Goal: Task Accomplishment & Management: Complete application form

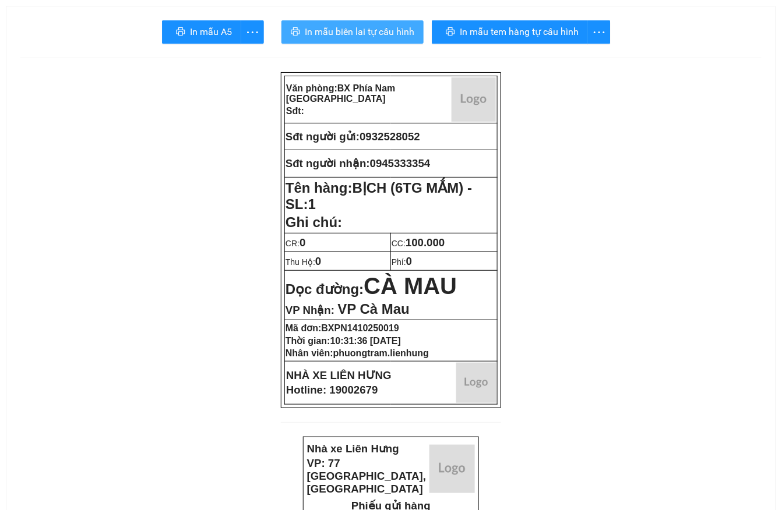
click at [385, 36] on span "In mẫu biên lai tự cấu hình" at bounding box center [359, 31] width 109 height 15
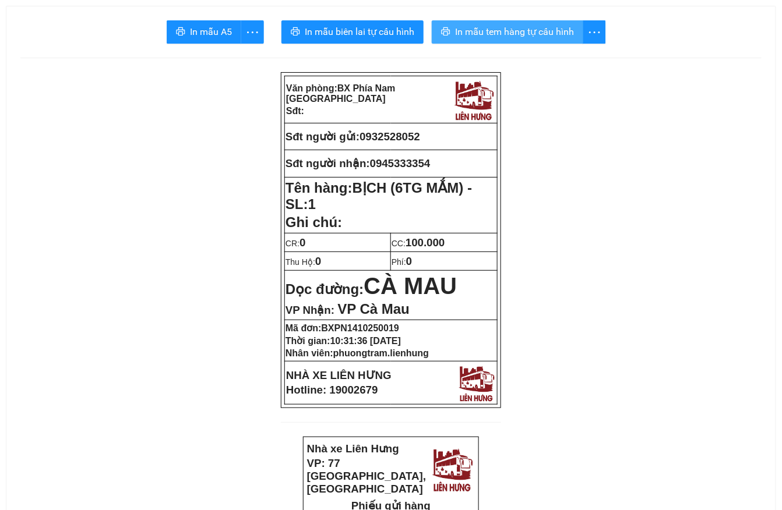
click at [494, 31] on span "In mẫu tem hàng tự cấu hình" at bounding box center [514, 31] width 119 height 15
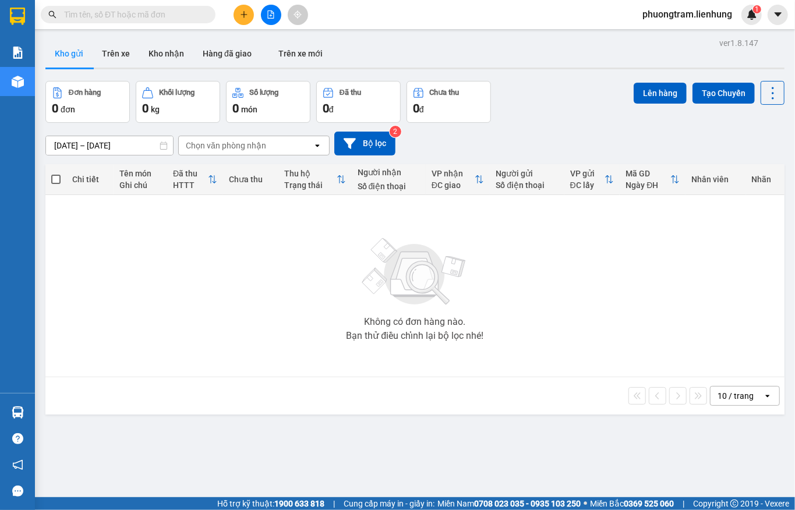
click at [192, 14] on input "text" at bounding box center [132, 14] width 137 height 13
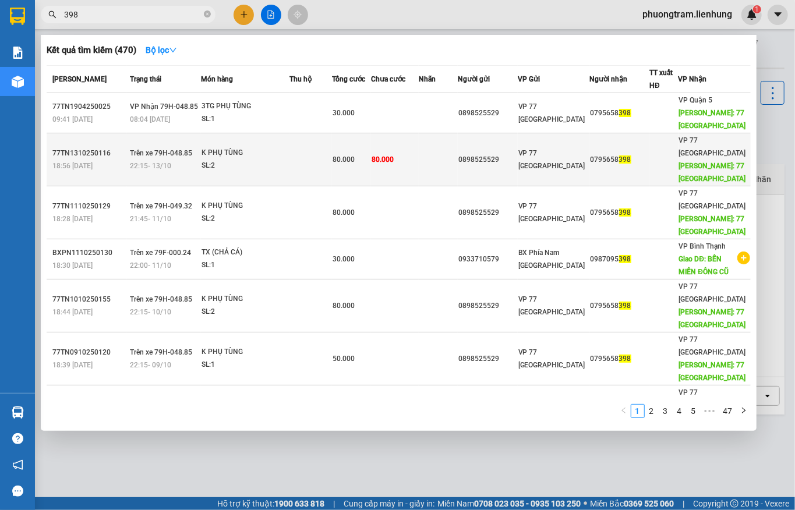
type input "398"
click at [354, 159] on span "80.000" at bounding box center [344, 160] width 22 height 8
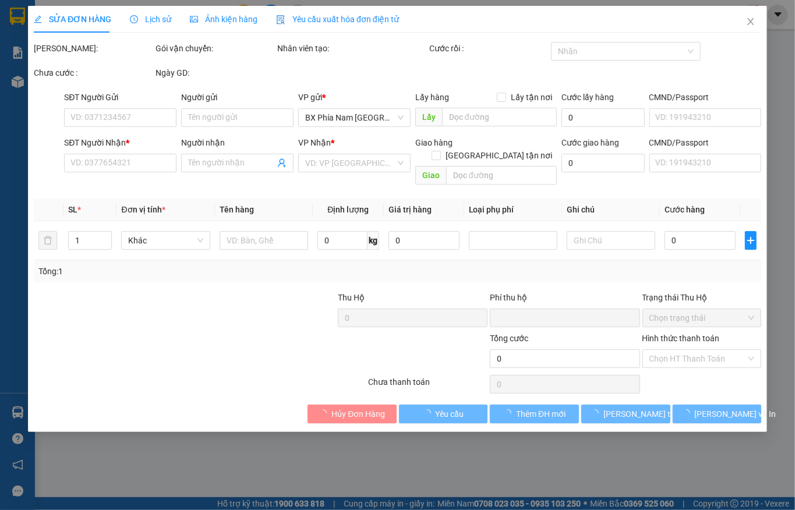
type input "0898525529"
type input "046066002775"
type input "0795658398"
type input "77 THÁI NGUYÊN"
type input "0"
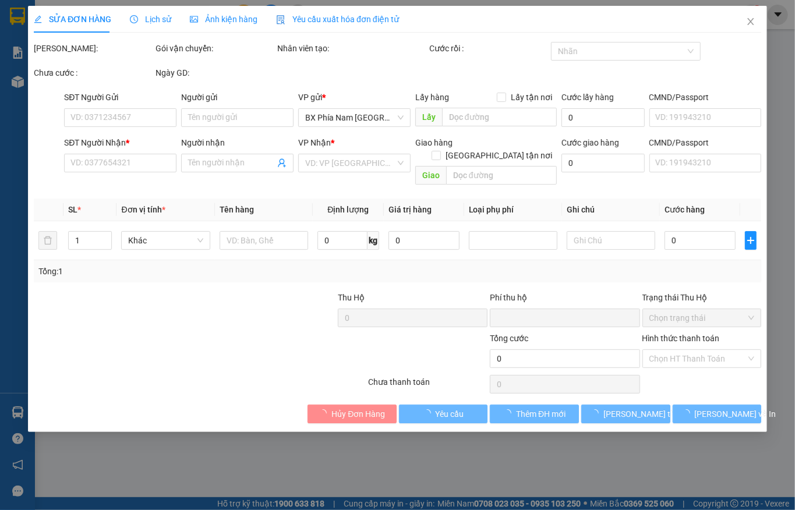
type input "80.000"
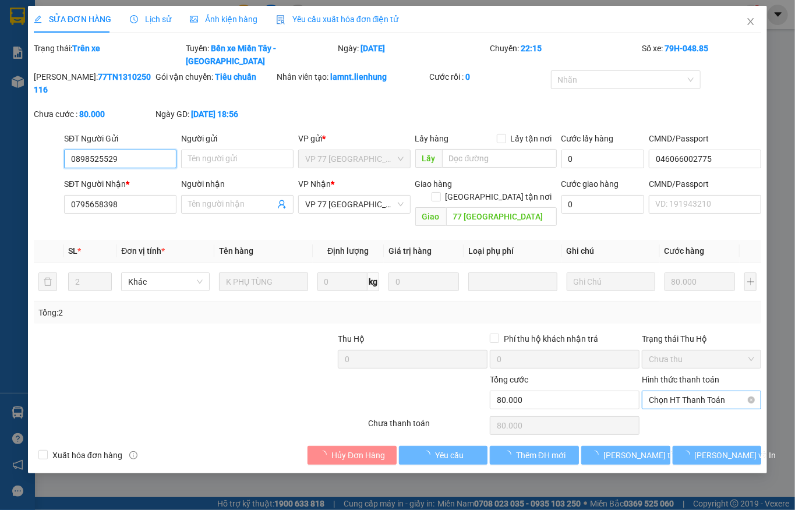
click at [709, 391] on span "Chọn HT Thanh Toán" at bounding box center [701, 399] width 105 height 17
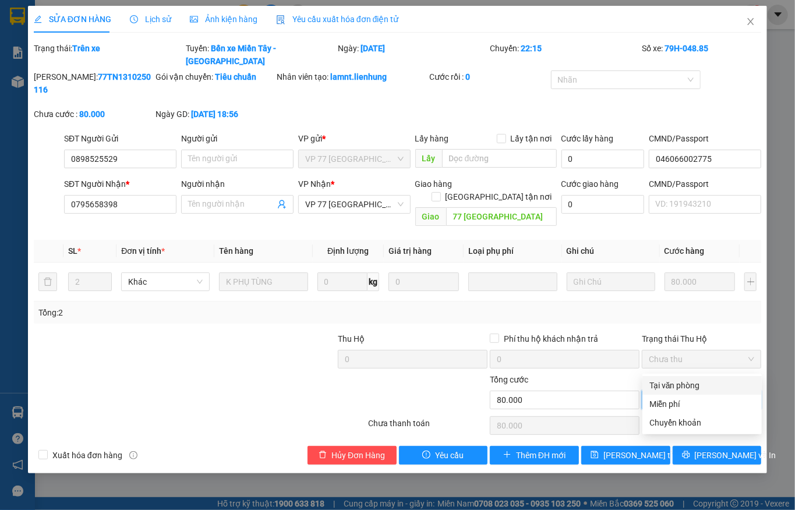
click at [711, 390] on div "Tại văn phòng" at bounding box center [701, 385] width 105 height 13
type input "0"
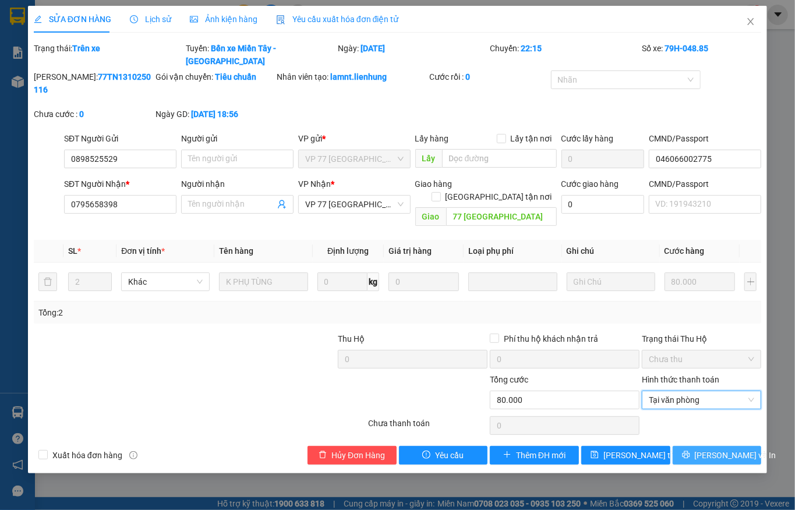
click at [711, 449] on span "Lưu và In" at bounding box center [736, 455] width 82 height 13
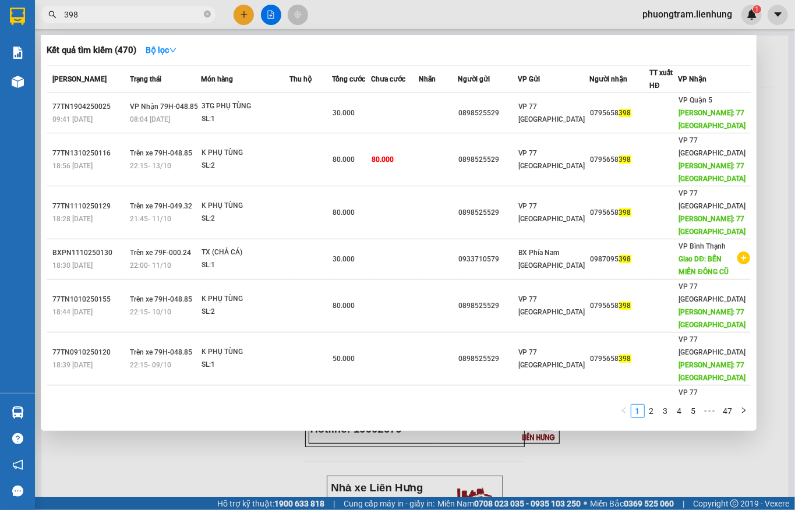
click at [120, 15] on input "398" at bounding box center [132, 14] width 137 height 13
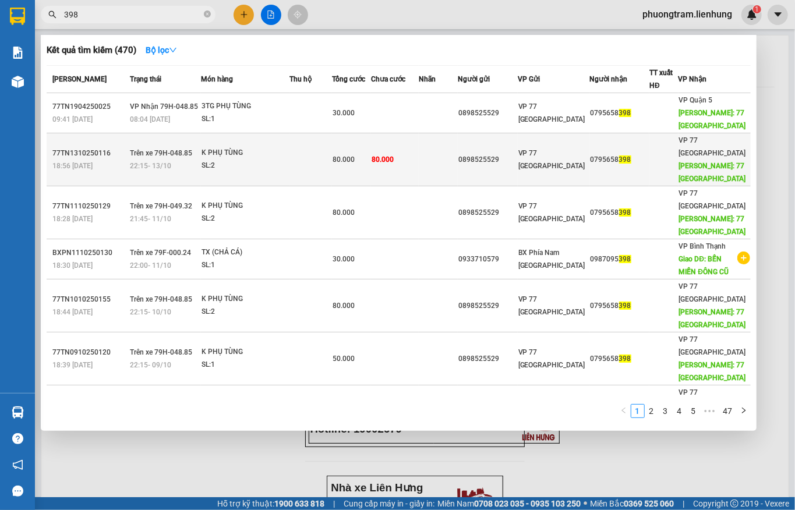
click at [313, 155] on td at bounding box center [310, 159] width 43 height 53
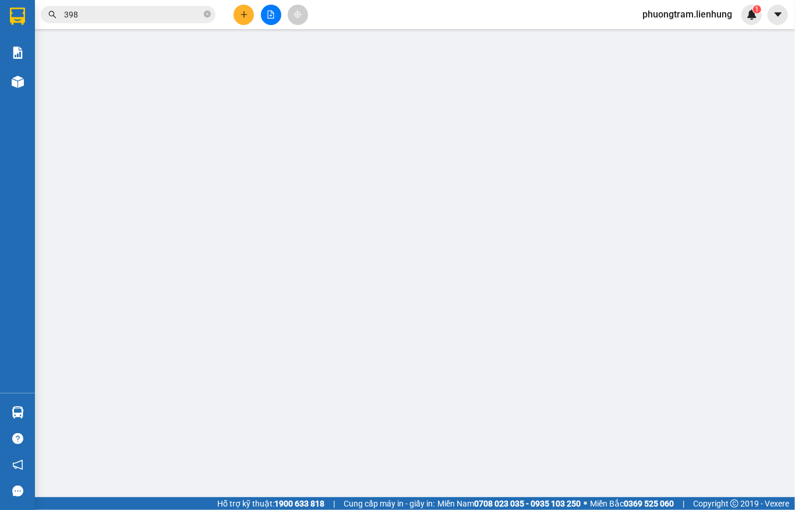
type input "0898525529"
type input "046066002775"
type input "0795658398"
type input "77 THÁI NGUYÊN"
type input "0"
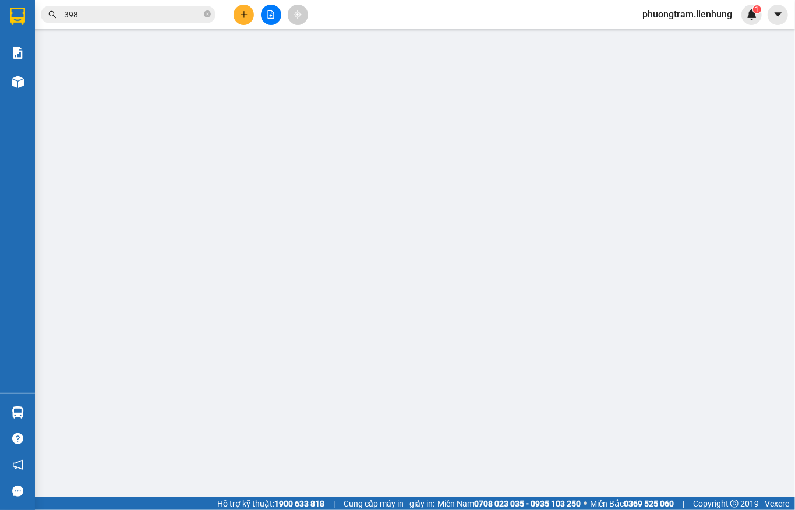
type input "80.000"
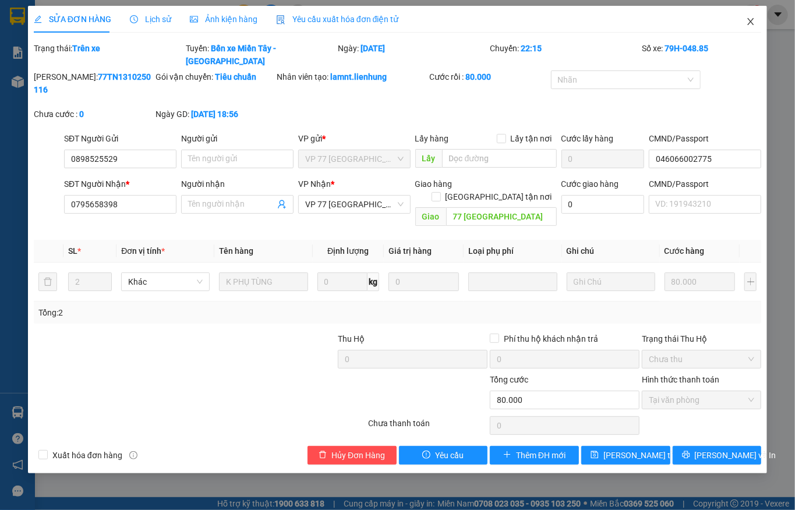
click at [751, 19] on icon "close" at bounding box center [750, 21] width 9 height 9
